Goal: Use online tool/utility: Utilize a website feature to perform a specific function

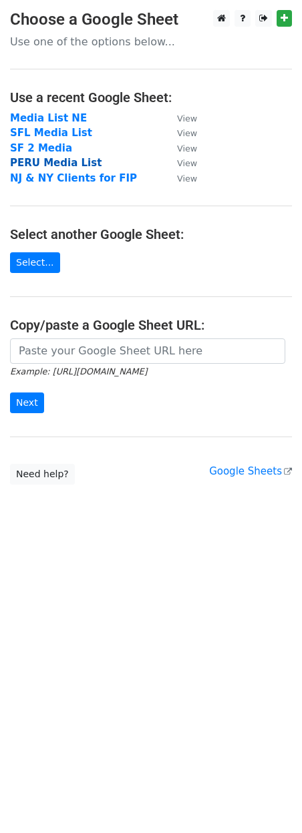
click at [71, 163] on strong "PERU Media List" at bounding box center [55, 163] width 91 height 12
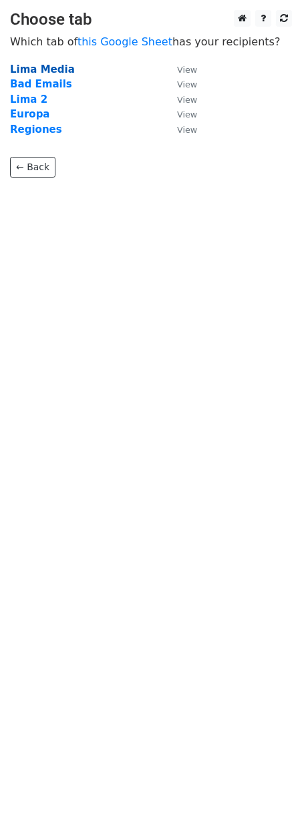
click at [42, 72] on strong "Lima Media" at bounding box center [42, 69] width 65 height 12
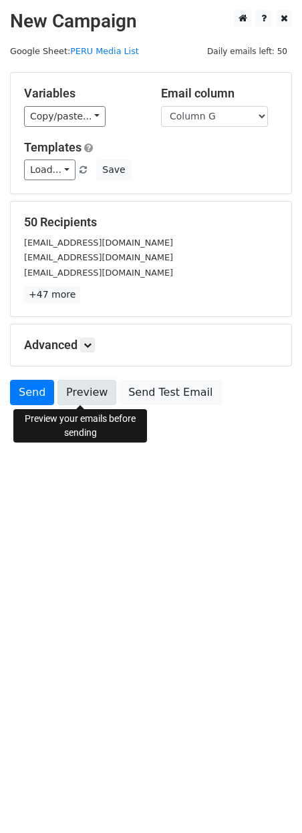
click at [71, 394] on link "Preview" at bounding box center [86, 392] width 59 height 25
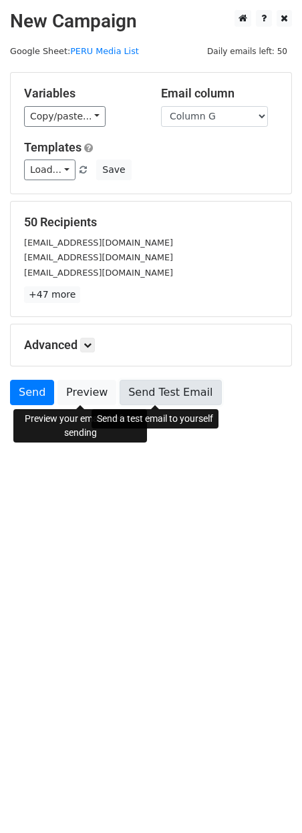
click at [175, 387] on link "Send Test Email" at bounding box center [169, 392] width 101 height 25
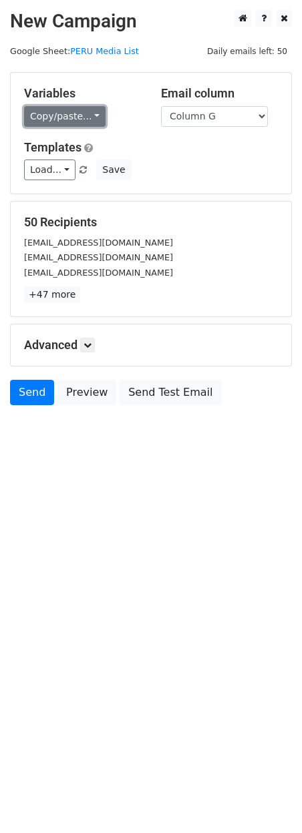
click at [89, 120] on link "Copy/paste..." at bounding box center [64, 116] width 81 height 21
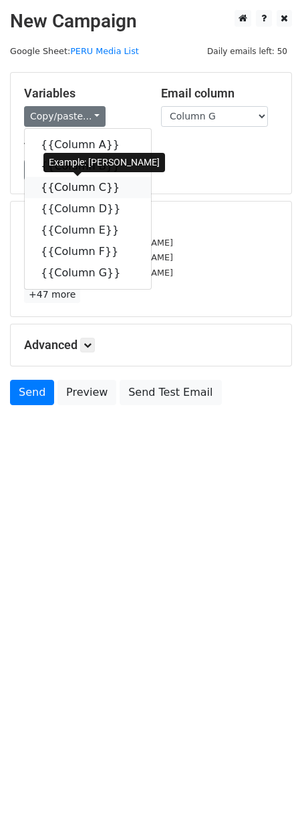
click at [77, 186] on link "{{Column C}}" at bounding box center [88, 187] width 126 height 21
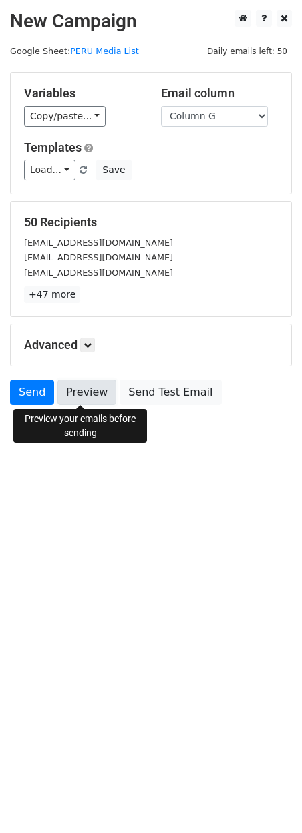
click at [71, 391] on link "Preview" at bounding box center [86, 392] width 59 height 25
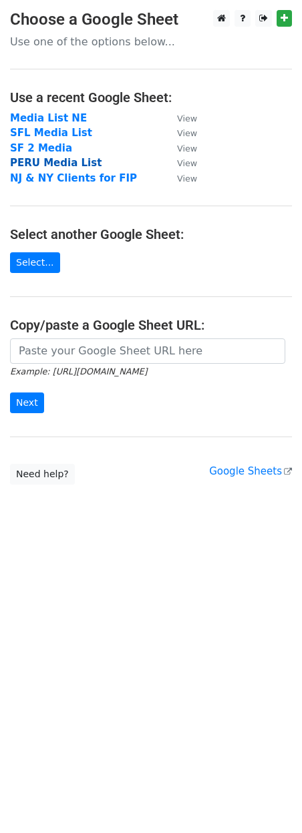
click at [73, 165] on strong "PERU Media List" at bounding box center [55, 163] width 91 height 12
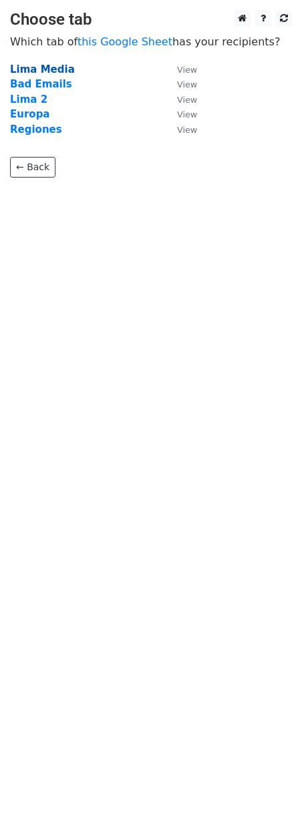
click at [45, 68] on strong "Lima Media" at bounding box center [42, 69] width 65 height 12
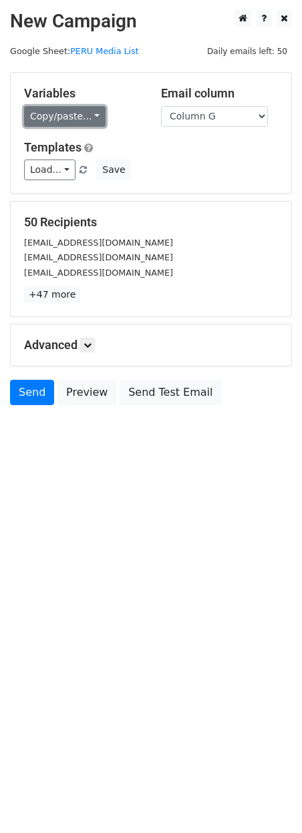
click at [88, 120] on link "Copy/paste..." at bounding box center [64, 116] width 81 height 21
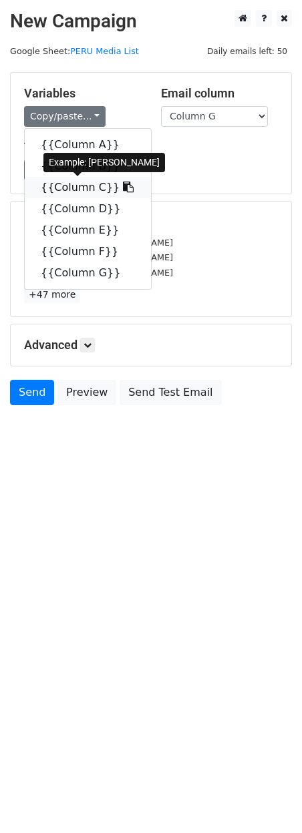
click at [70, 189] on link "{{Column C}}" at bounding box center [88, 187] width 126 height 21
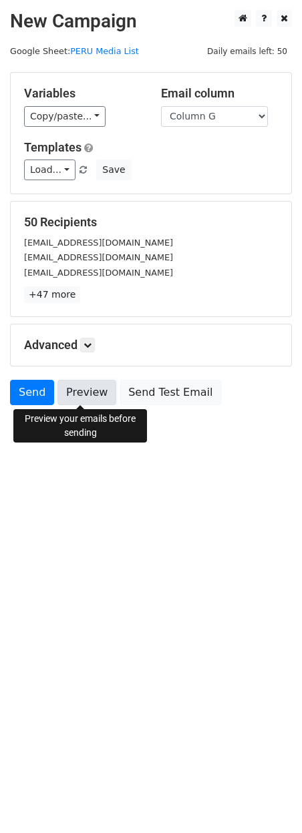
click at [82, 394] on link "Preview" at bounding box center [86, 392] width 59 height 25
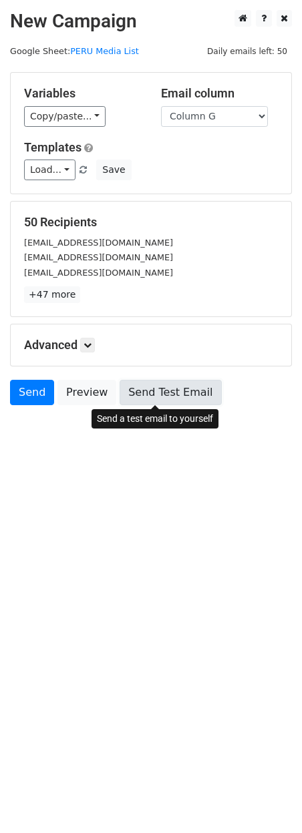
click at [165, 390] on link "Send Test Email" at bounding box center [169, 392] width 101 height 25
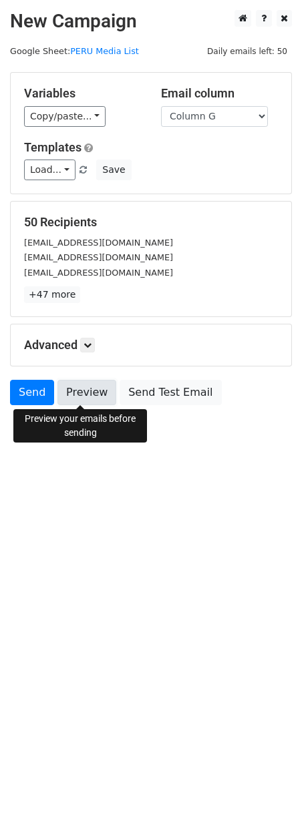
click at [85, 398] on link "Preview" at bounding box center [86, 392] width 59 height 25
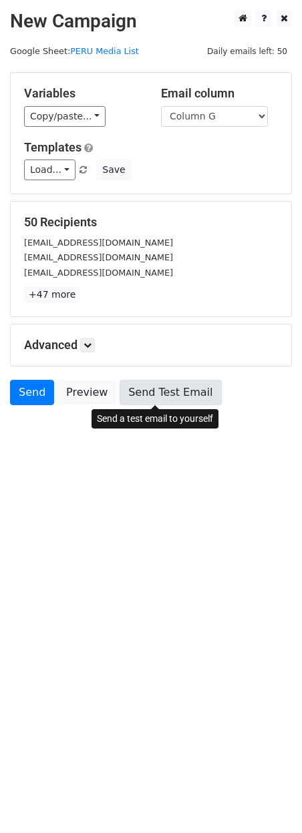
click at [155, 390] on link "Send Test Email" at bounding box center [169, 392] width 101 height 25
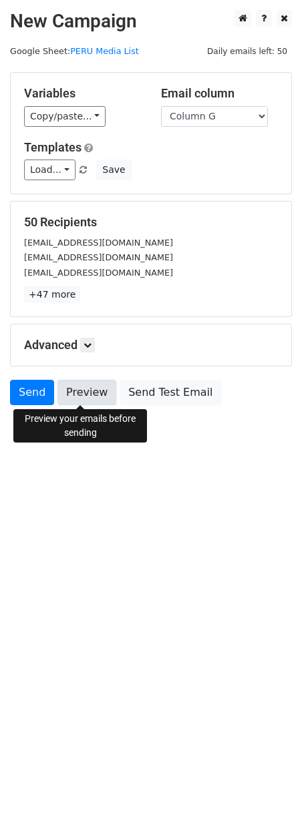
click at [83, 390] on link "Preview" at bounding box center [86, 392] width 59 height 25
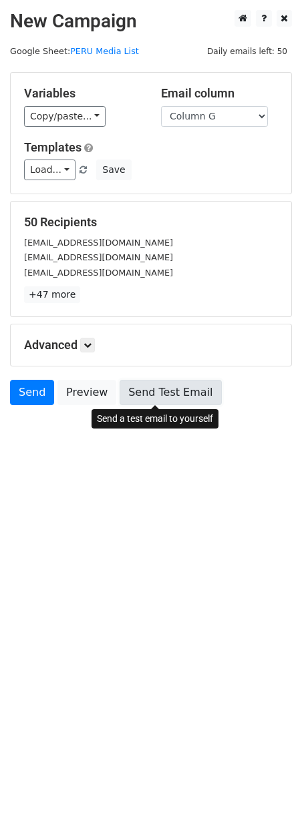
click at [165, 394] on link "Send Test Email" at bounding box center [169, 392] width 101 height 25
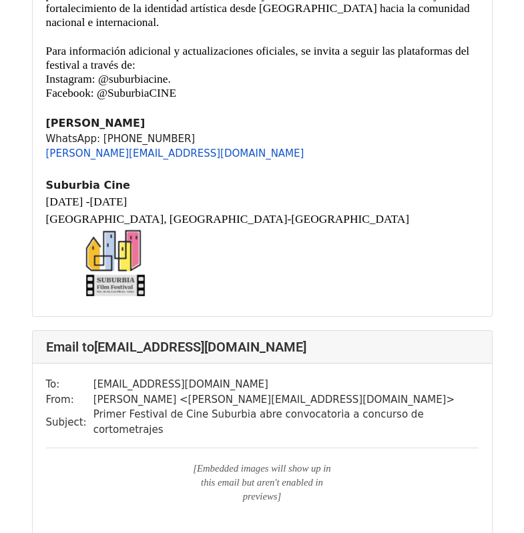
scroll to position [496, 0]
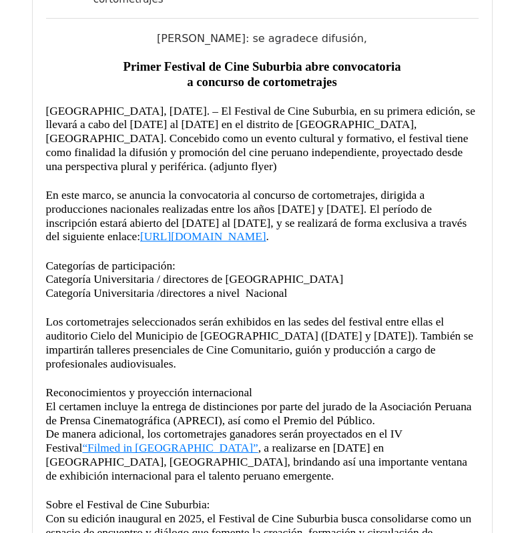
scroll to position [129, 0]
